Goal: Find specific page/section: Find specific page/section

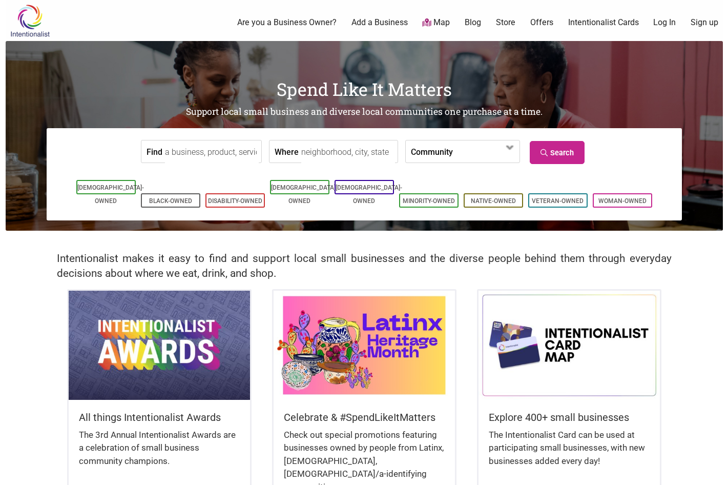
drag, startPoint x: 215, startPoint y: 153, endPoint x: 238, endPoint y: 149, distance: 23.4
click at [216, 153] on input "Find" at bounding box center [212, 151] width 94 height 23
type input "Real Estate"
type input "[GEOGRAPHIC_DATA], [GEOGRAPHIC_DATA]"
click at [563, 155] on link "Search" at bounding box center [557, 152] width 55 height 23
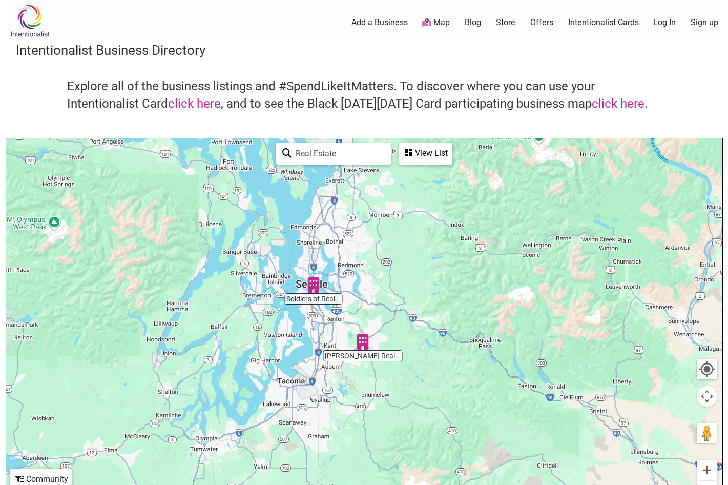
drag, startPoint x: 232, startPoint y: 310, endPoint x: 351, endPoint y: 268, distance: 125.9
click at [351, 268] on div at bounding box center [364, 337] width 716 height 399
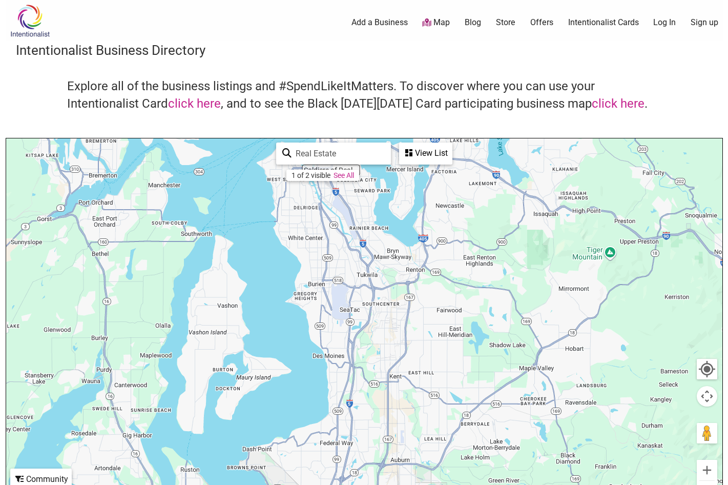
drag, startPoint x: 410, startPoint y: 359, endPoint x: 316, endPoint y: 196, distance: 188.5
click at [316, 196] on div at bounding box center [364, 337] width 716 height 399
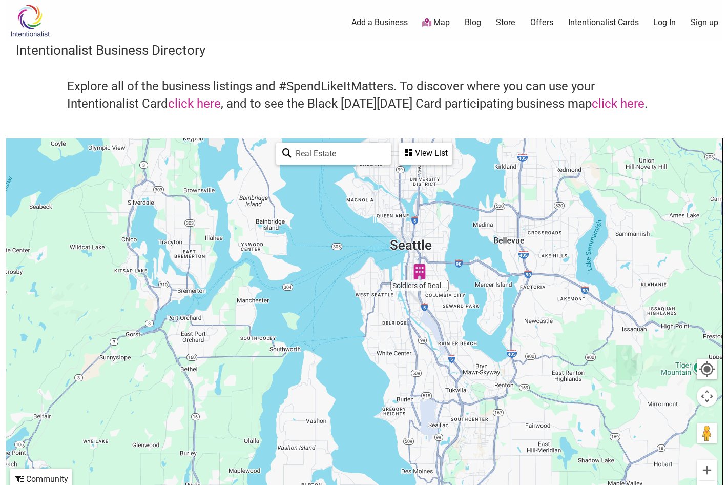
drag, startPoint x: 439, startPoint y: 346, endPoint x: 531, endPoint y: 468, distance: 152.9
click at [531, 468] on div at bounding box center [364, 337] width 716 height 399
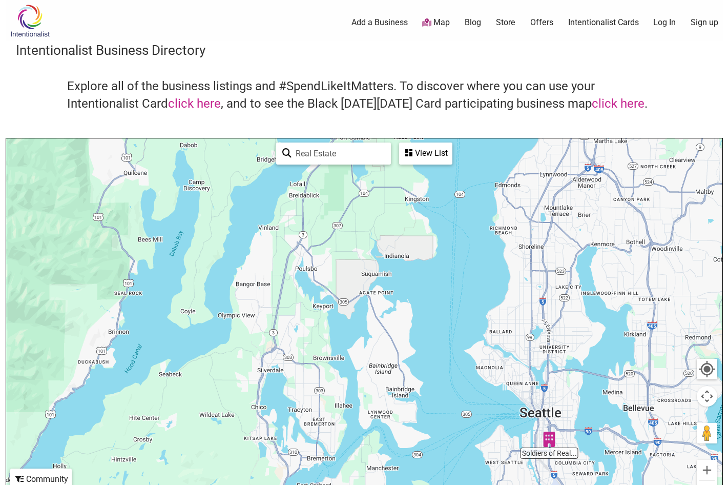
drag, startPoint x: 336, startPoint y: 180, endPoint x: 431, endPoint y: 288, distance: 144.5
click at [450, 329] on div at bounding box center [364, 337] width 716 height 399
